Goal: Information Seeking & Learning: Learn about a topic

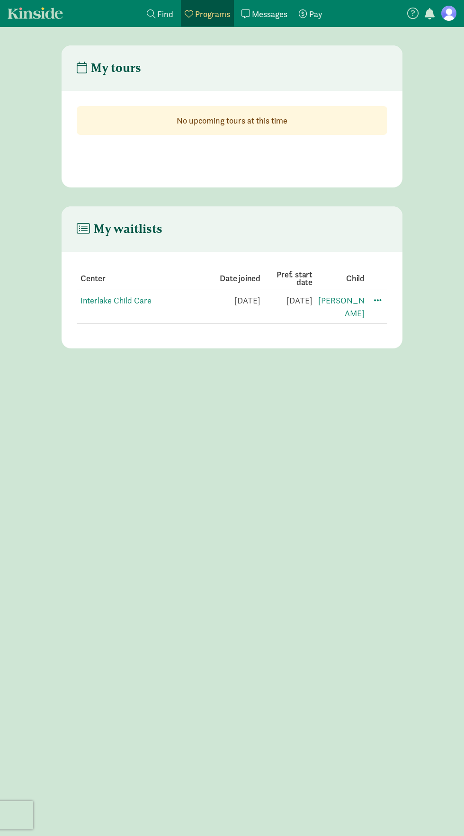
click at [238, 828] on div "My tours No upcoming tours at this time My waitlists Center Date joined Pref. s…" at bounding box center [232, 450] width 464 height 810
click at [132, 304] on link "Interlake Child Care" at bounding box center [116, 300] width 71 height 11
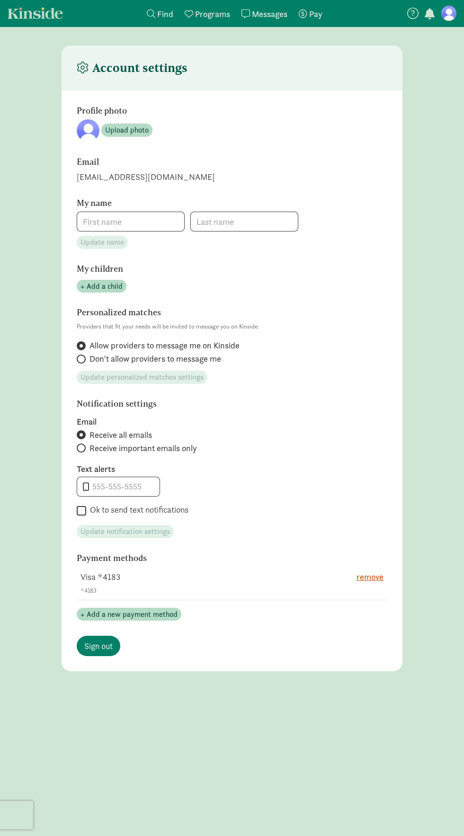
type input "[PERSON_NAME]"
type input "[PHONE_NUMBER]"
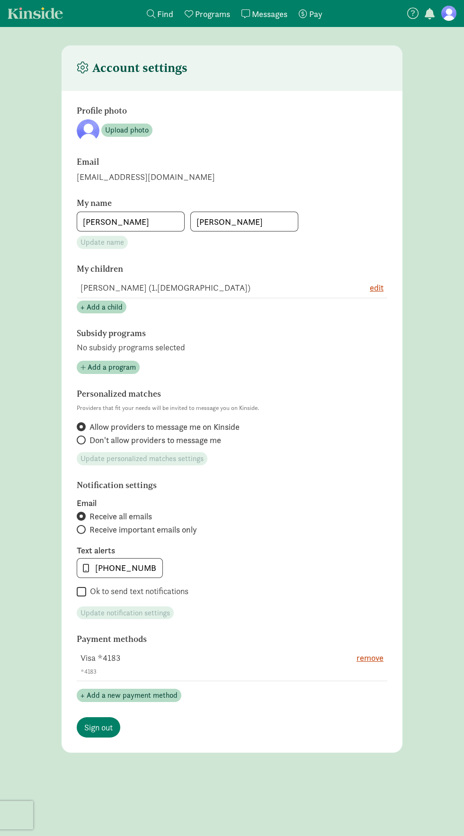
click at [450, 13] on figure at bounding box center [448, 13] width 15 height 15
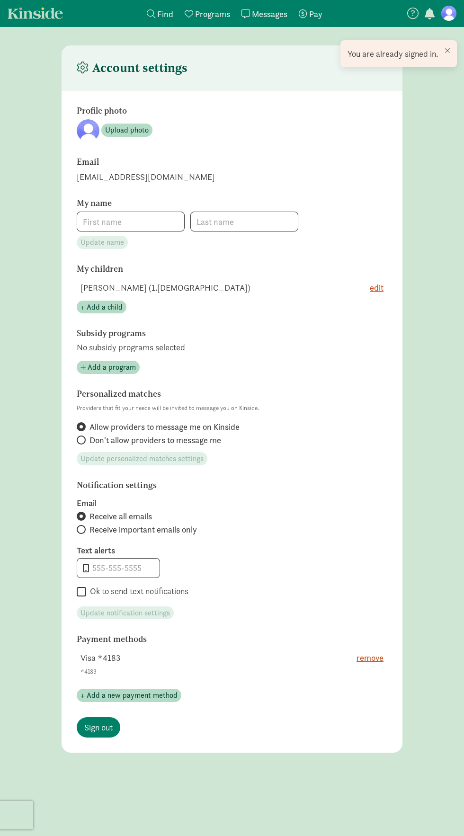
type input "[PERSON_NAME]"
type input "[PHONE_NUMBER]"
click at [23, 16] on link "Kinside" at bounding box center [35, 13] width 55 height 12
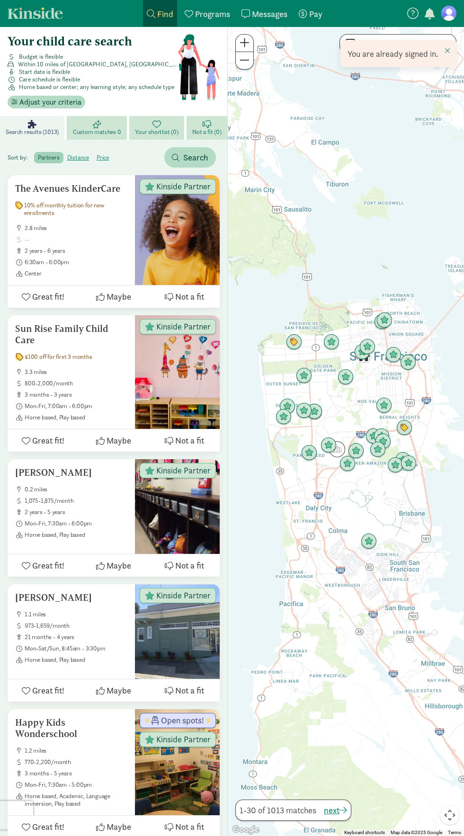
click at [448, 9] on figure at bounding box center [448, 13] width 15 height 15
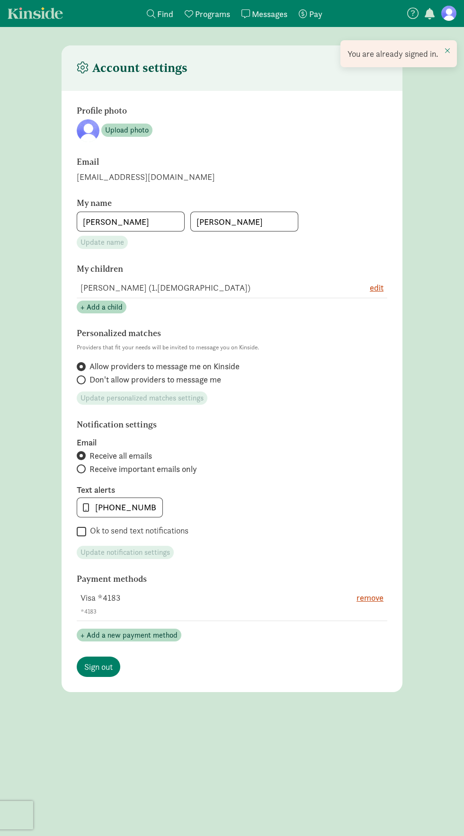
click at [178, 66] on h4 "Account settings" at bounding box center [132, 68] width 111 height 15
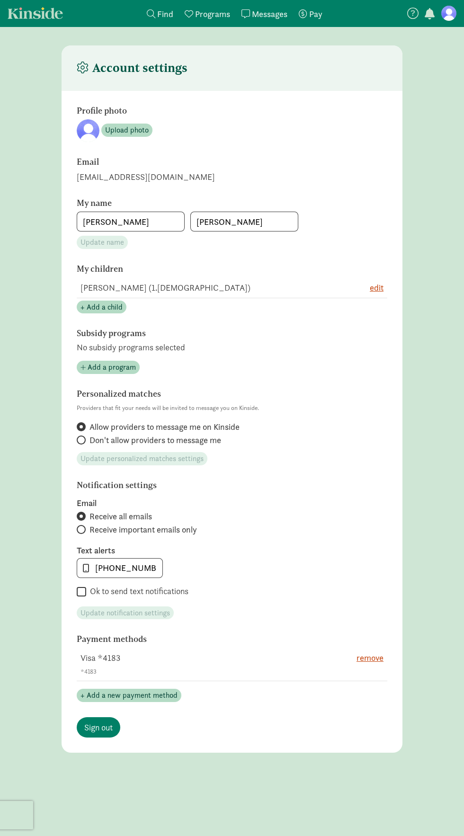
click at [208, 13] on span "Programs" at bounding box center [212, 14] width 35 height 11
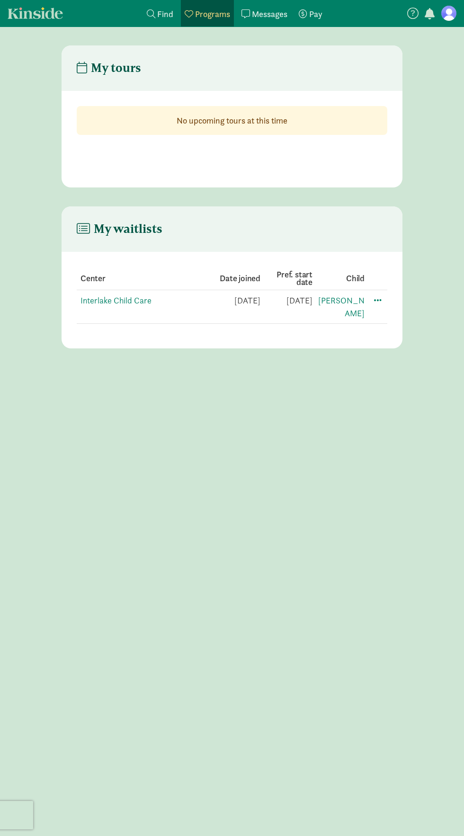
click at [313, 305] on td "[DATE]" at bounding box center [339, 307] width 52 height 34
click at [107, 301] on link "Interlake Child Care" at bounding box center [116, 300] width 71 height 11
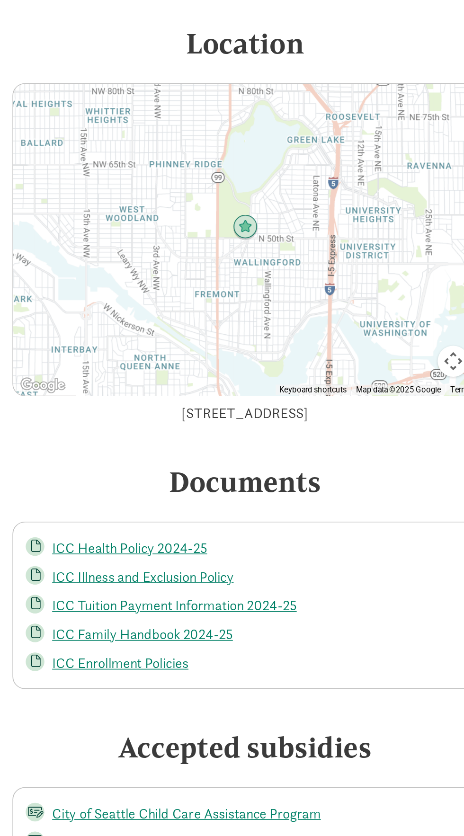
scroll to position [1089, 0]
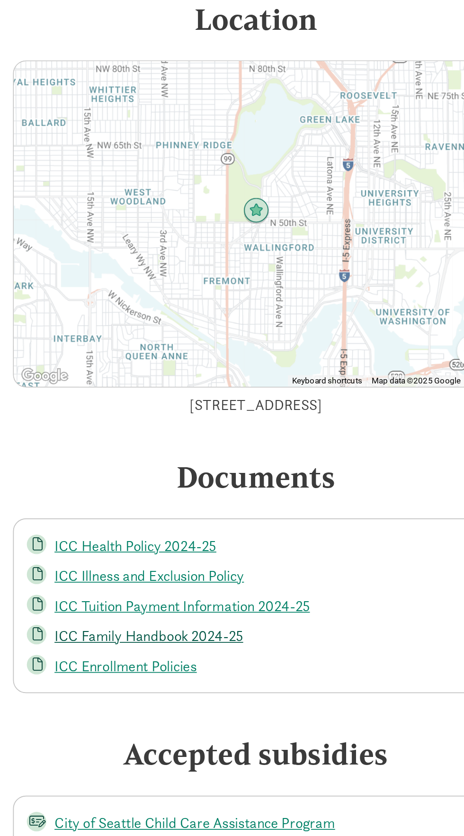
click at [88, 617] on link "ICC Family Handbook 2024-25" at bounding box center [87, 622] width 110 height 11
